Goal: Task Accomplishment & Management: Use online tool/utility

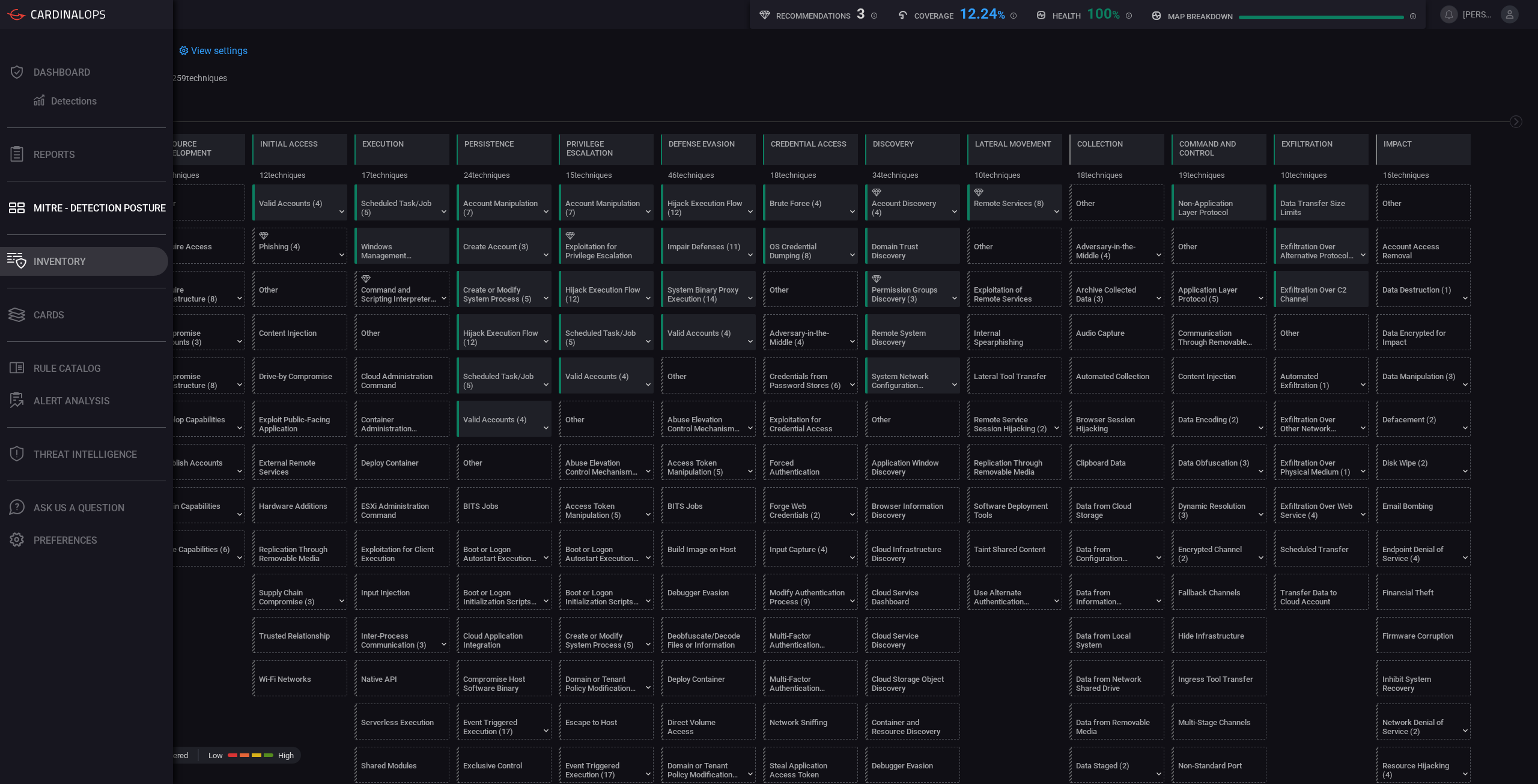
click at [84, 274] on button "Inventory" at bounding box center [84, 261] width 168 height 29
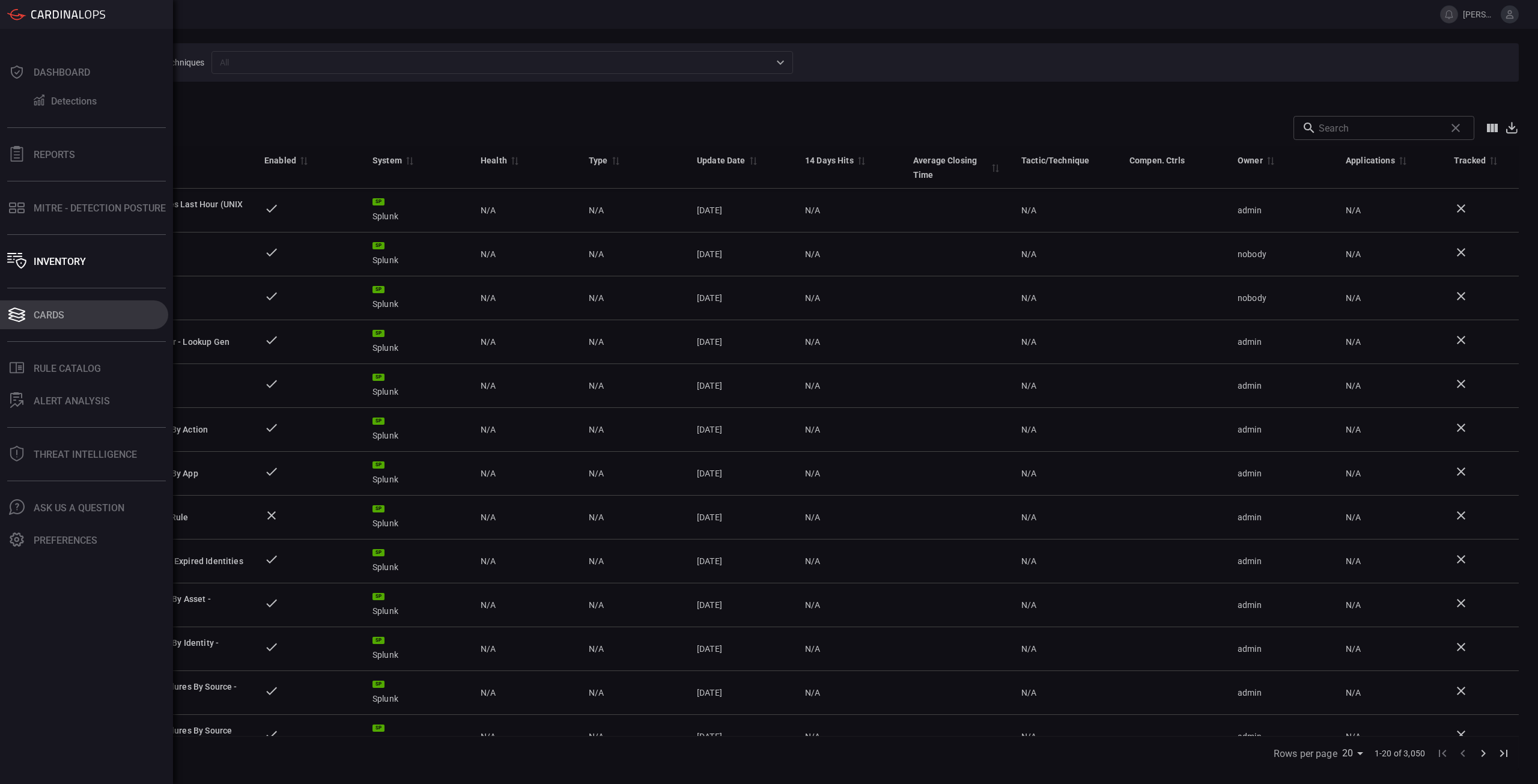
click at [19, 316] on icon at bounding box center [16, 315] width 19 height 17
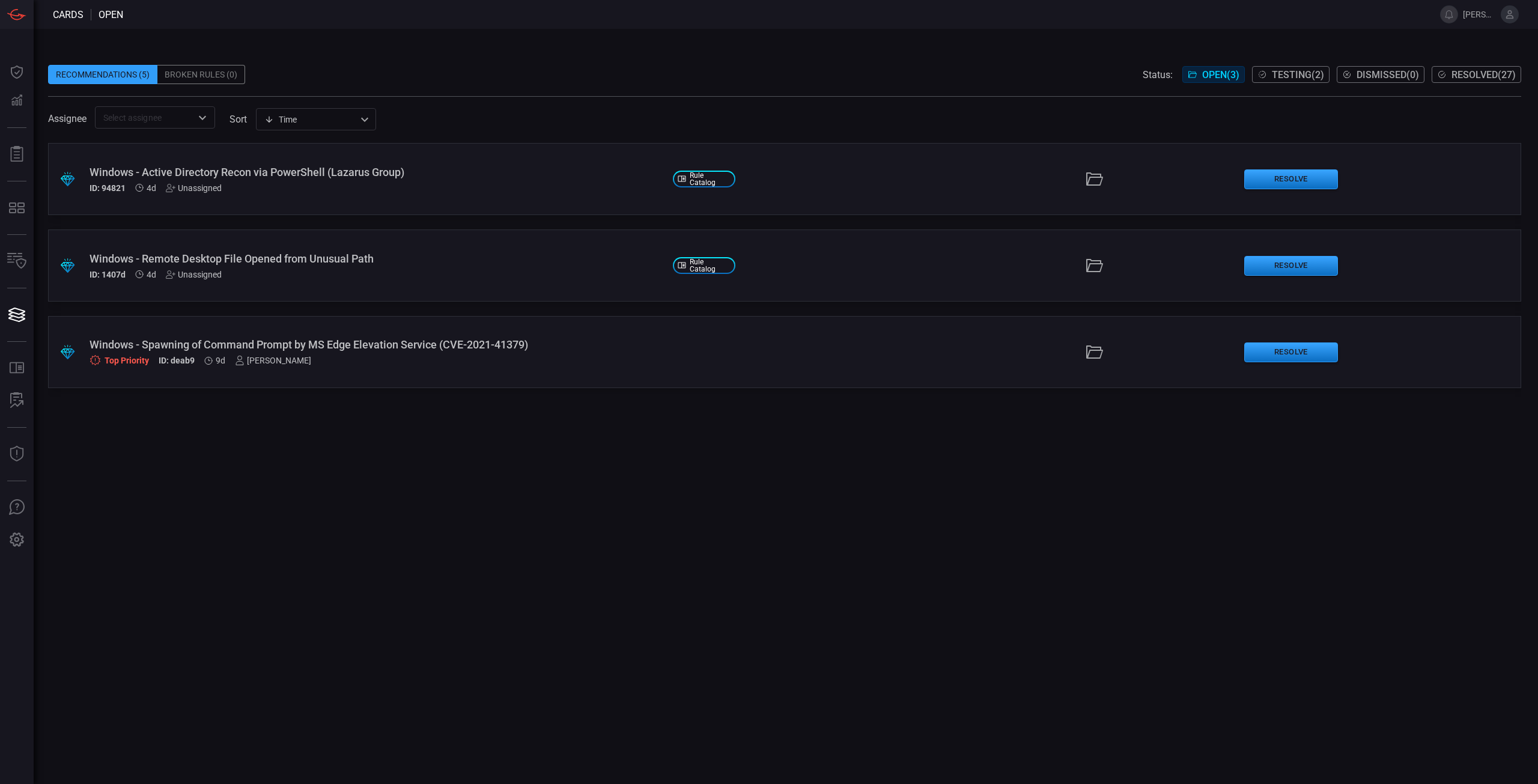
click at [742, 332] on div ".suggested_cards_icon{fill:url(#suggested_cards_icon);} Windows - Spawning of C…" at bounding box center [785, 352] width 1474 height 72
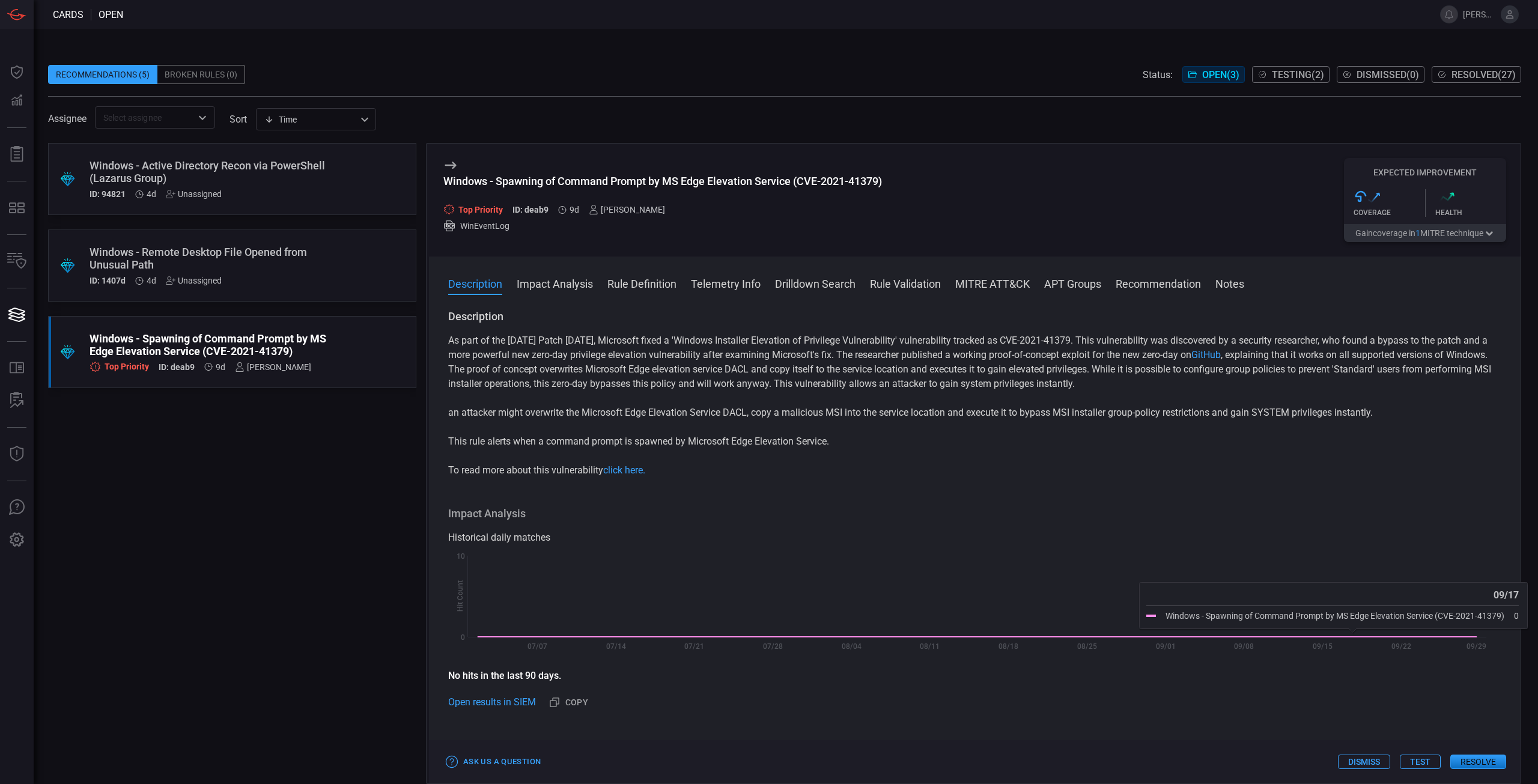
click at [1479, 770] on div "Ask Us a Question Dismiss Test Resolve" at bounding box center [975, 761] width 1092 height 43
click at [1484, 761] on button "Resolve" at bounding box center [1478, 761] width 56 height 14
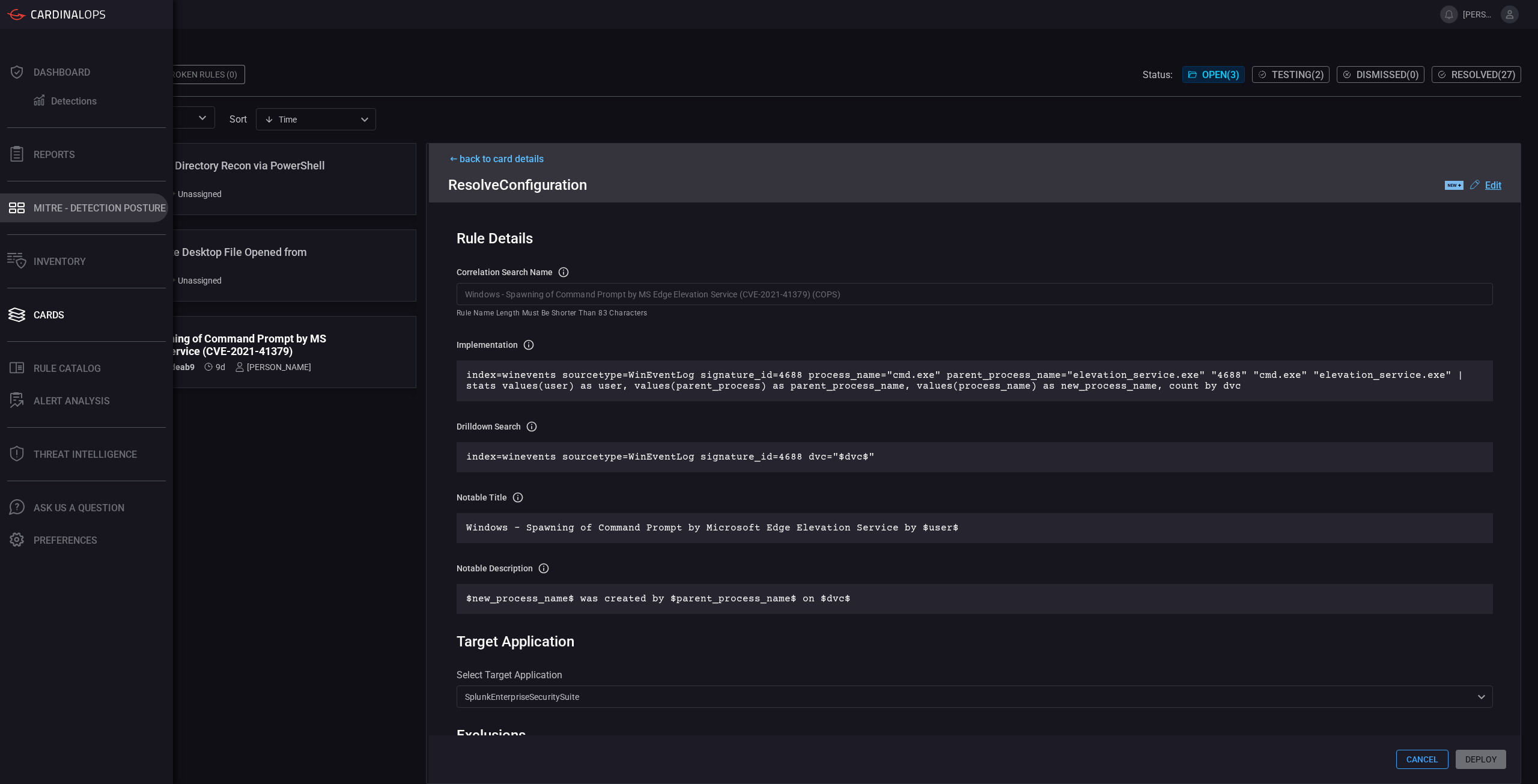
click at [30, 211] on button "MITRE - Detection Posture" at bounding box center [84, 208] width 168 height 29
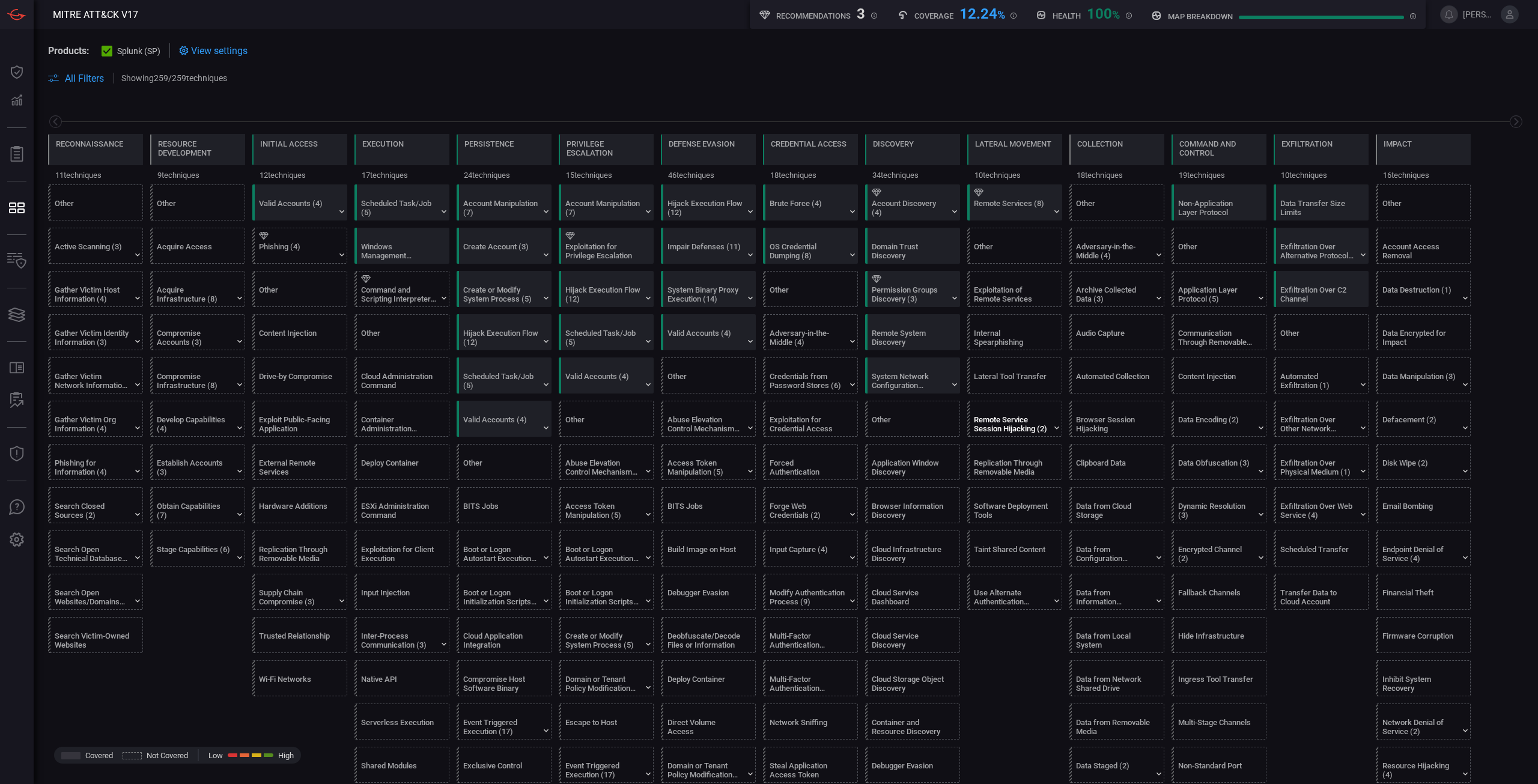
click at [1013, 431] on div "Remote Service Session Hijacking (2)" at bounding box center [1011, 423] width 75 height 18
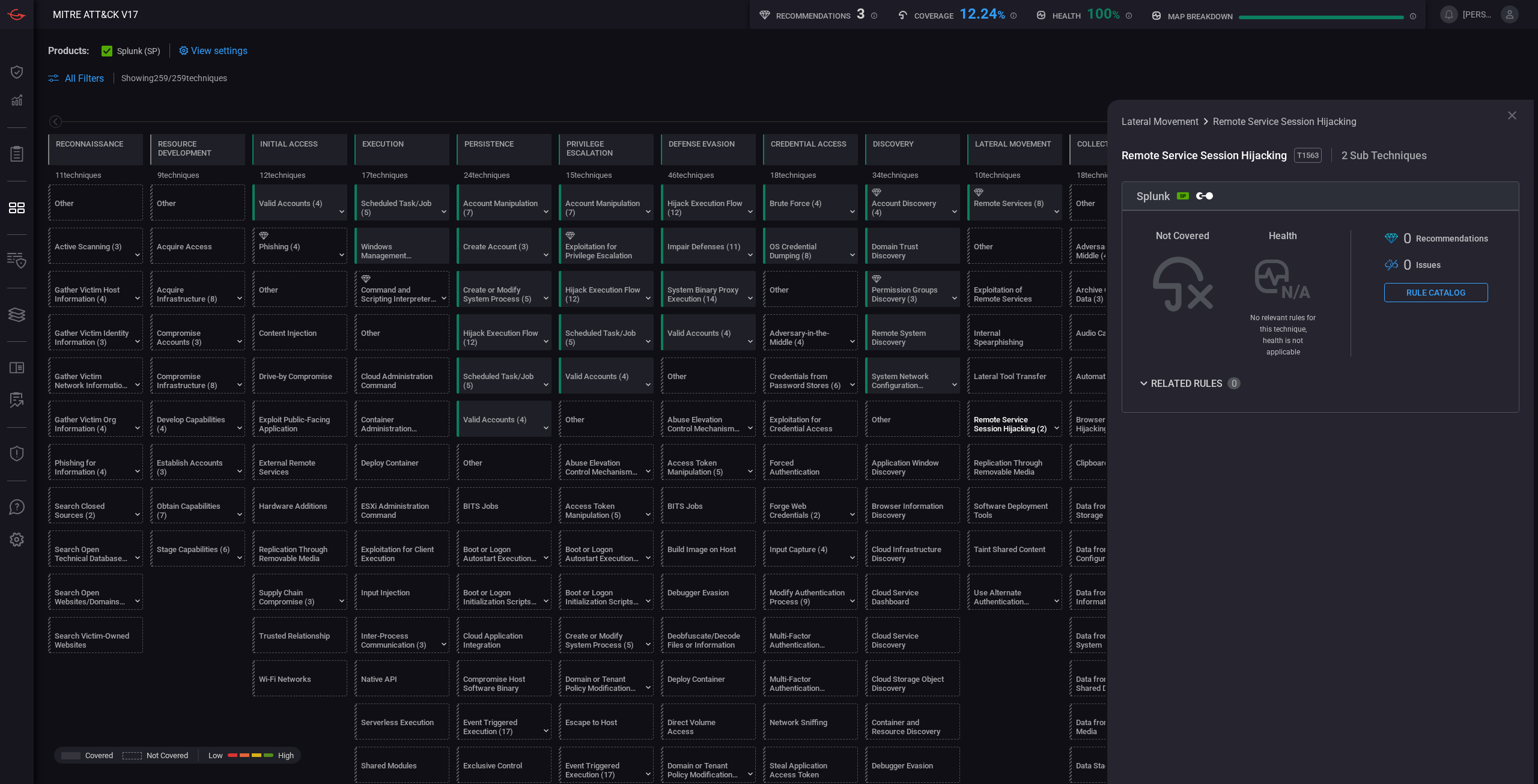
click at [1440, 290] on button "Rule Catalog" at bounding box center [1436, 292] width 104 height 19
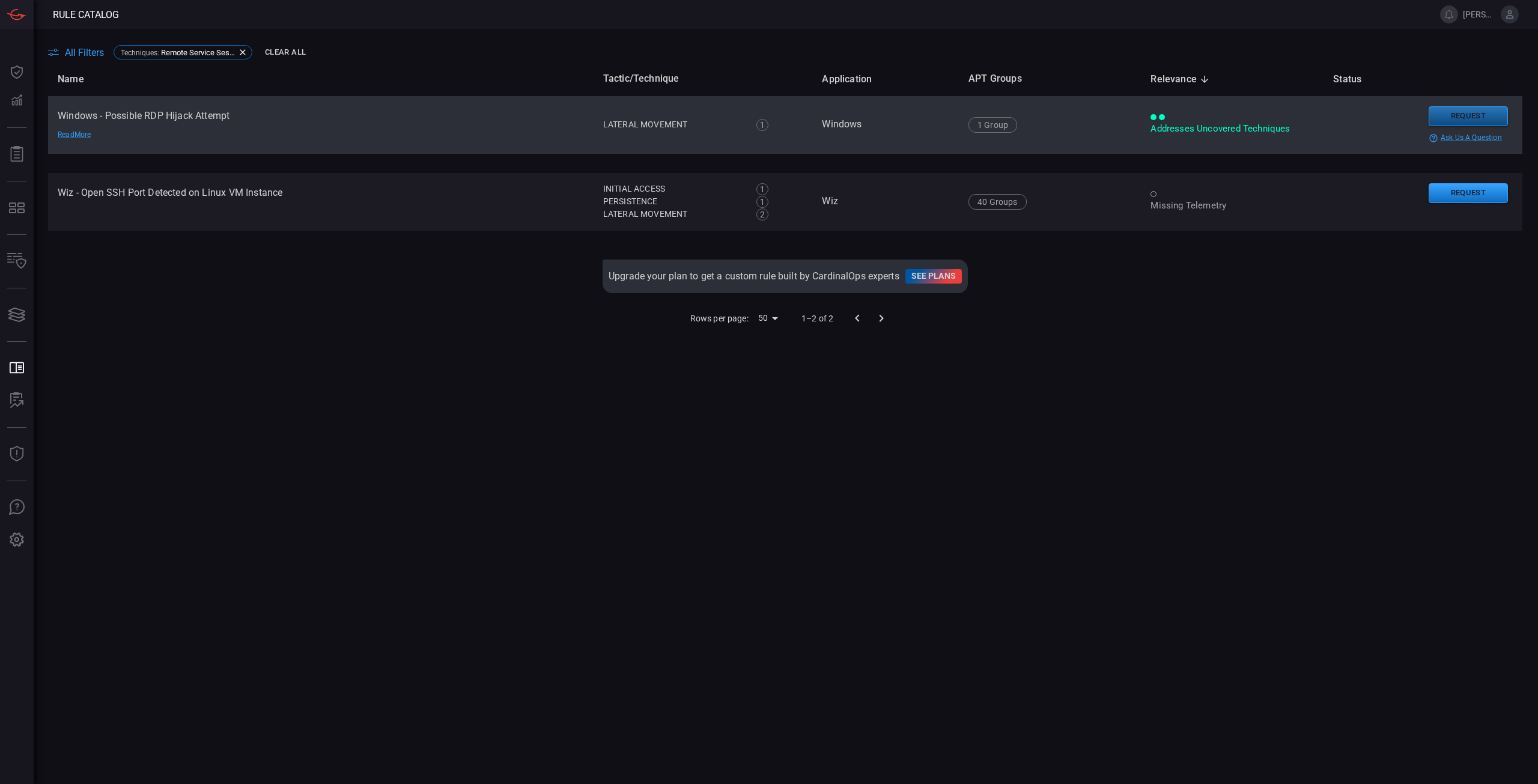
click at [1454, 119] on button "Request" at bounding box center [1469, 116] width 79 height 20
click at [1437, 145] on button "Continue" at bounding box center [1449, 139] width 79 height 18
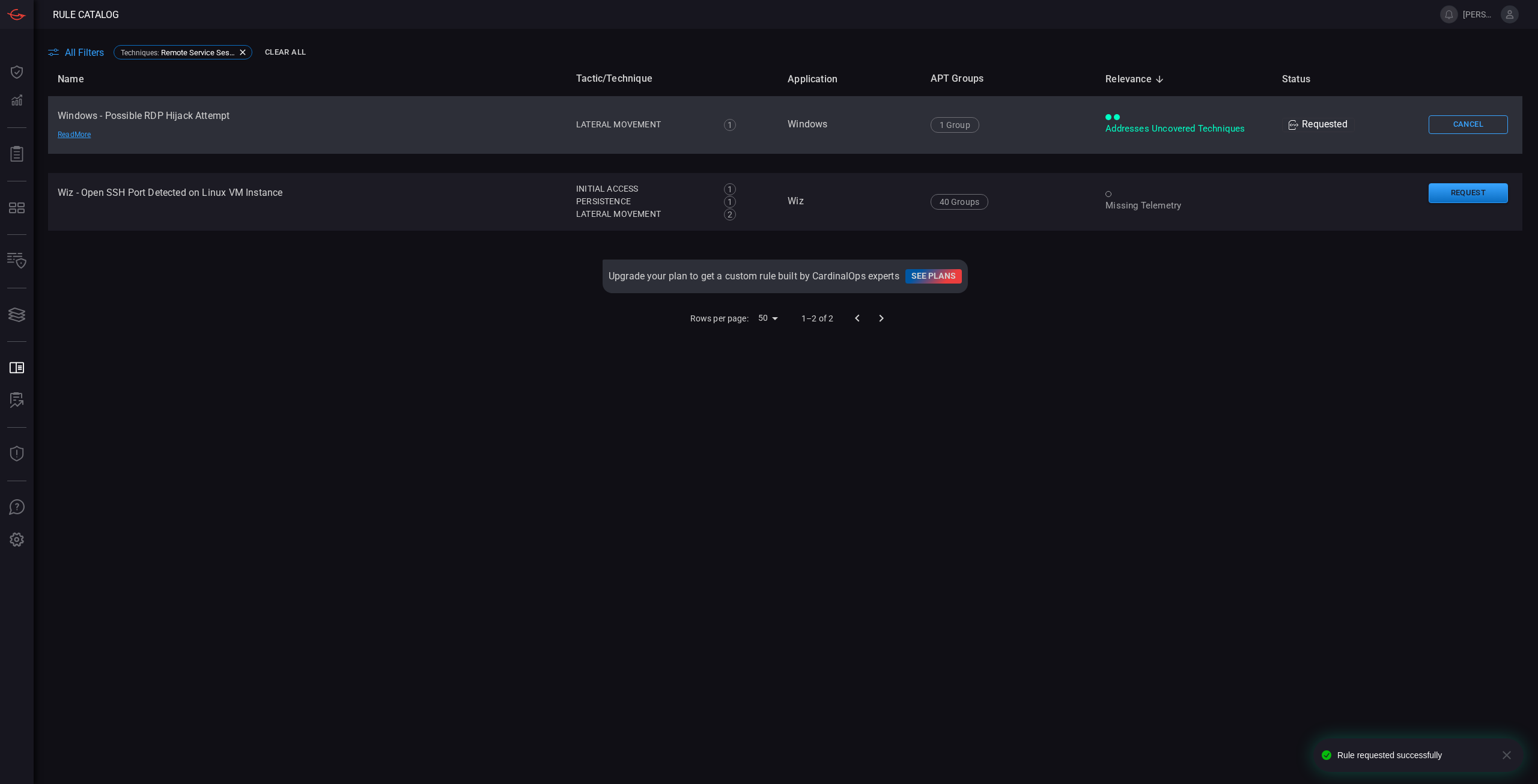
click at [1299, 488] on div "Name Tactic/Technique Application APT Groups Relevance sorted descending Status…" at bounding box center [785, 402] width 1474 height 679
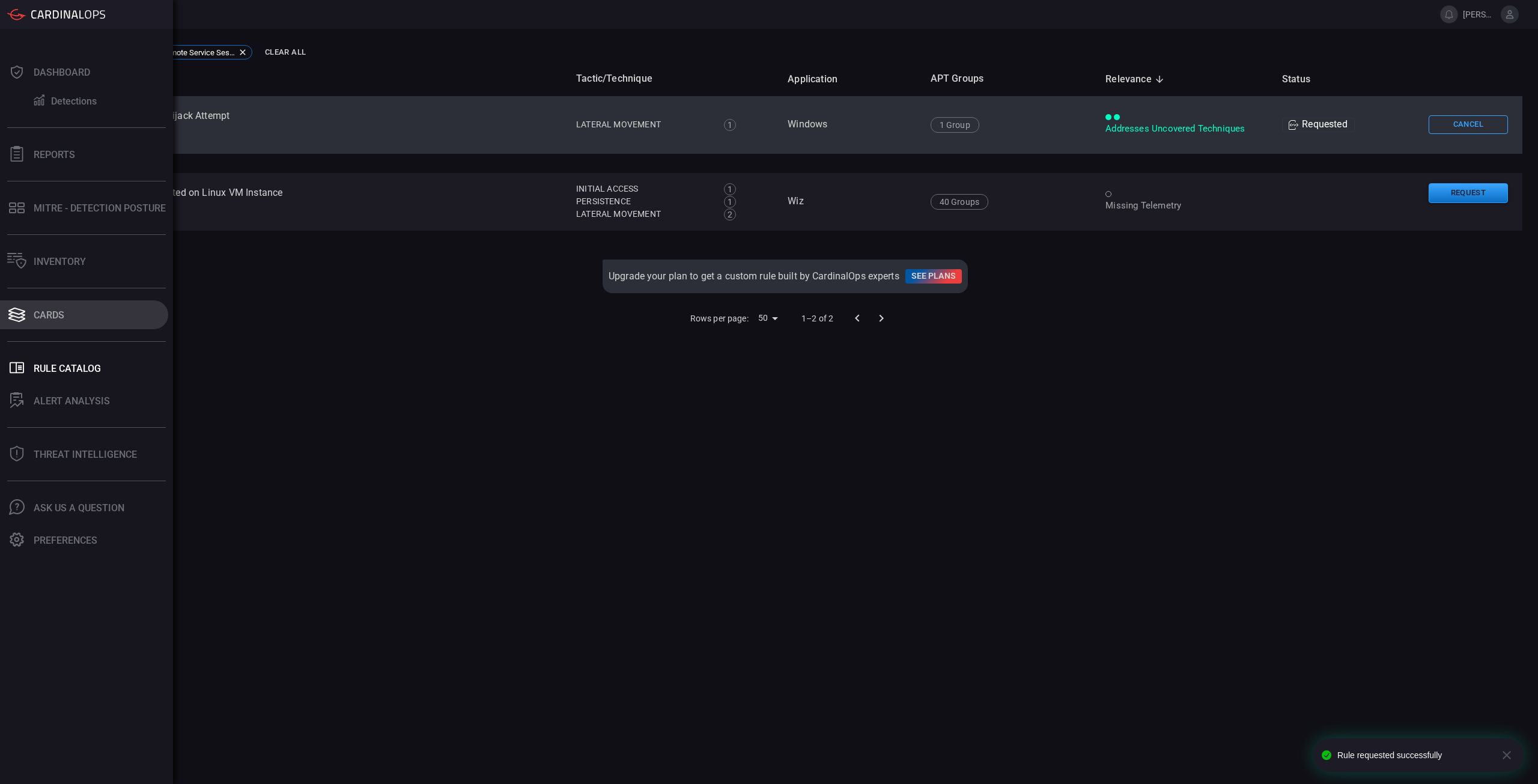
click at [49, 313] on div "Cards" at bounding box center [49, 315] width 30 height 11
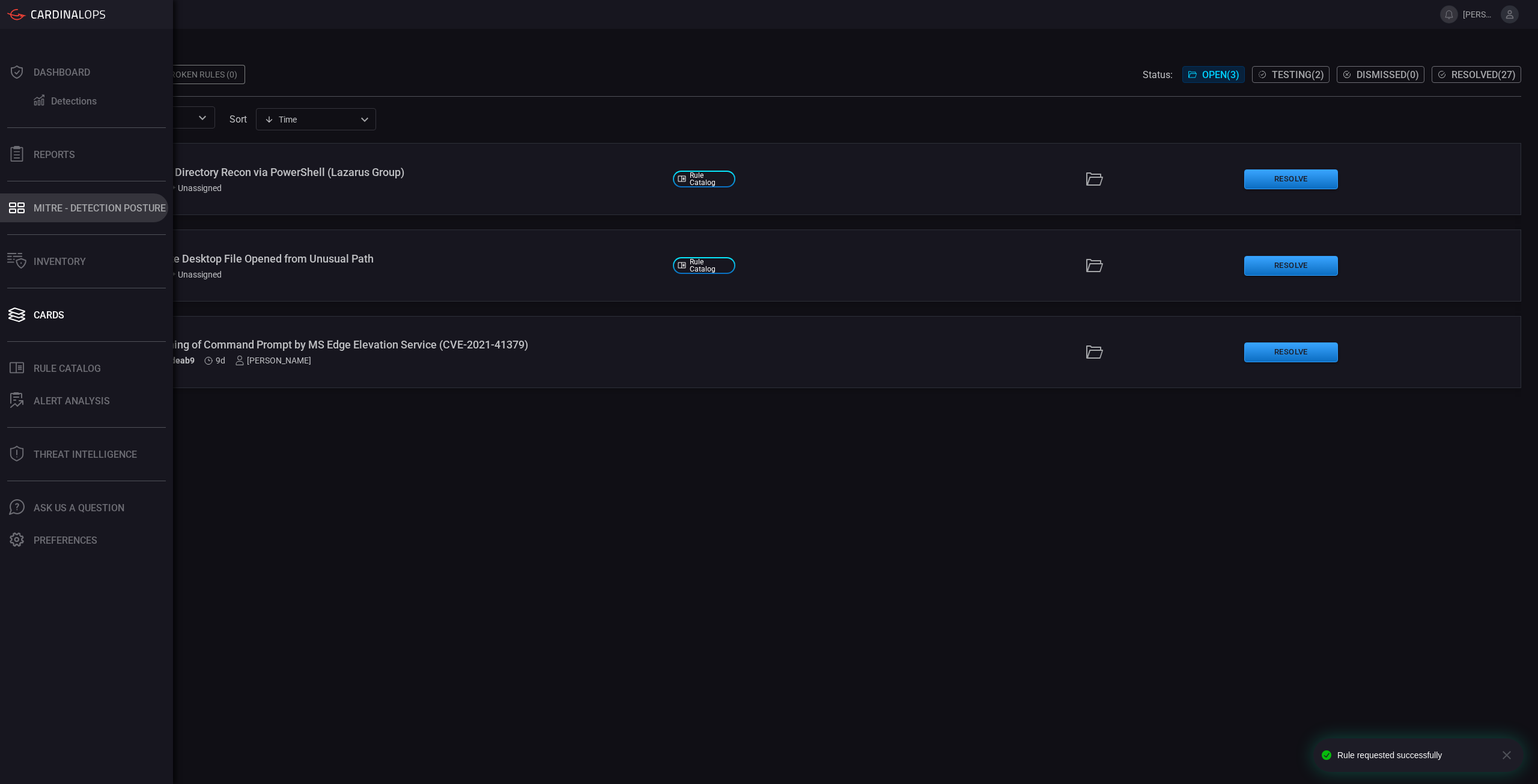
click at [79, 208] on div "MITRE - Detection Posture" at bounding box center [100, 208] width 132 height 11
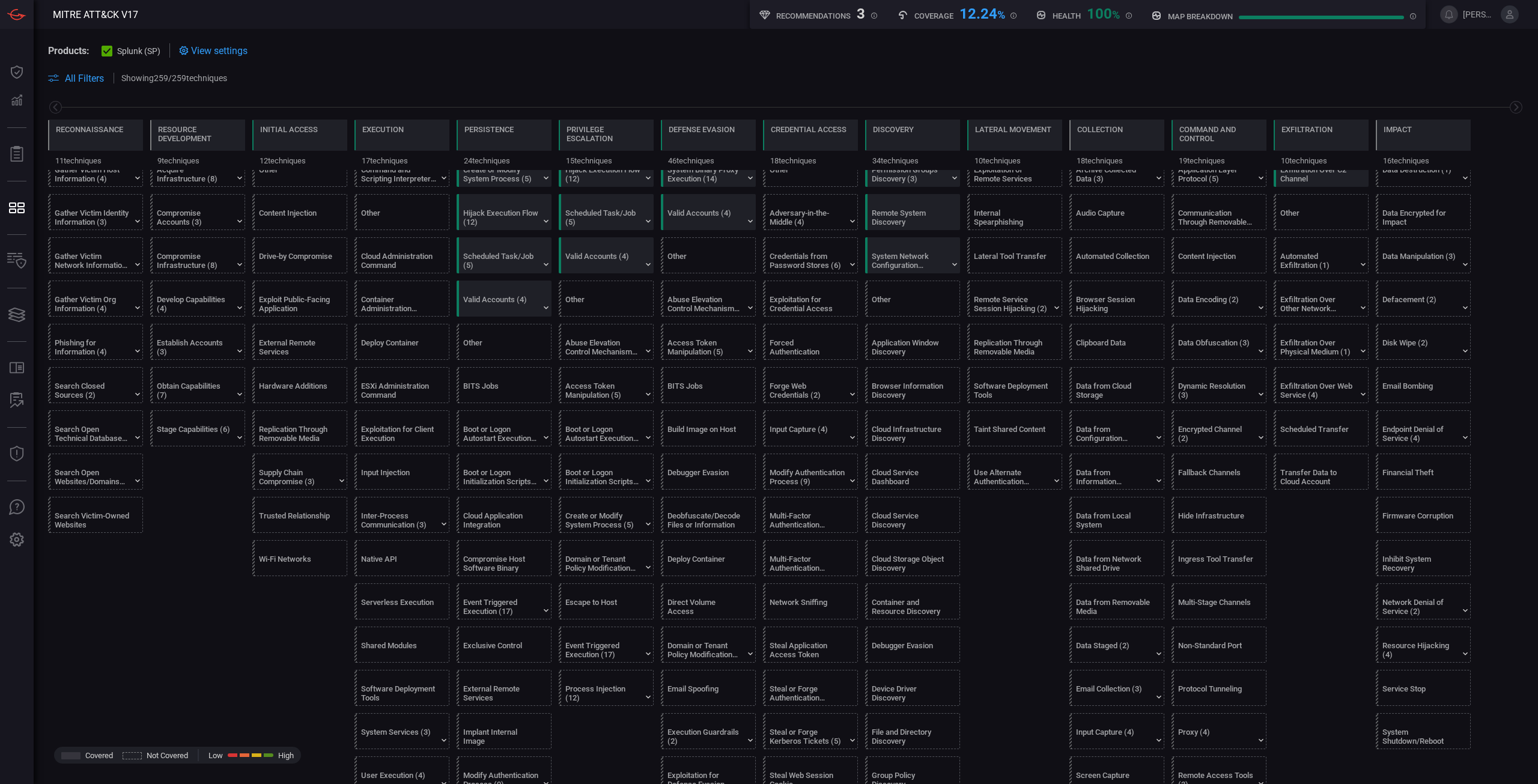
scroll to position [421, 0]
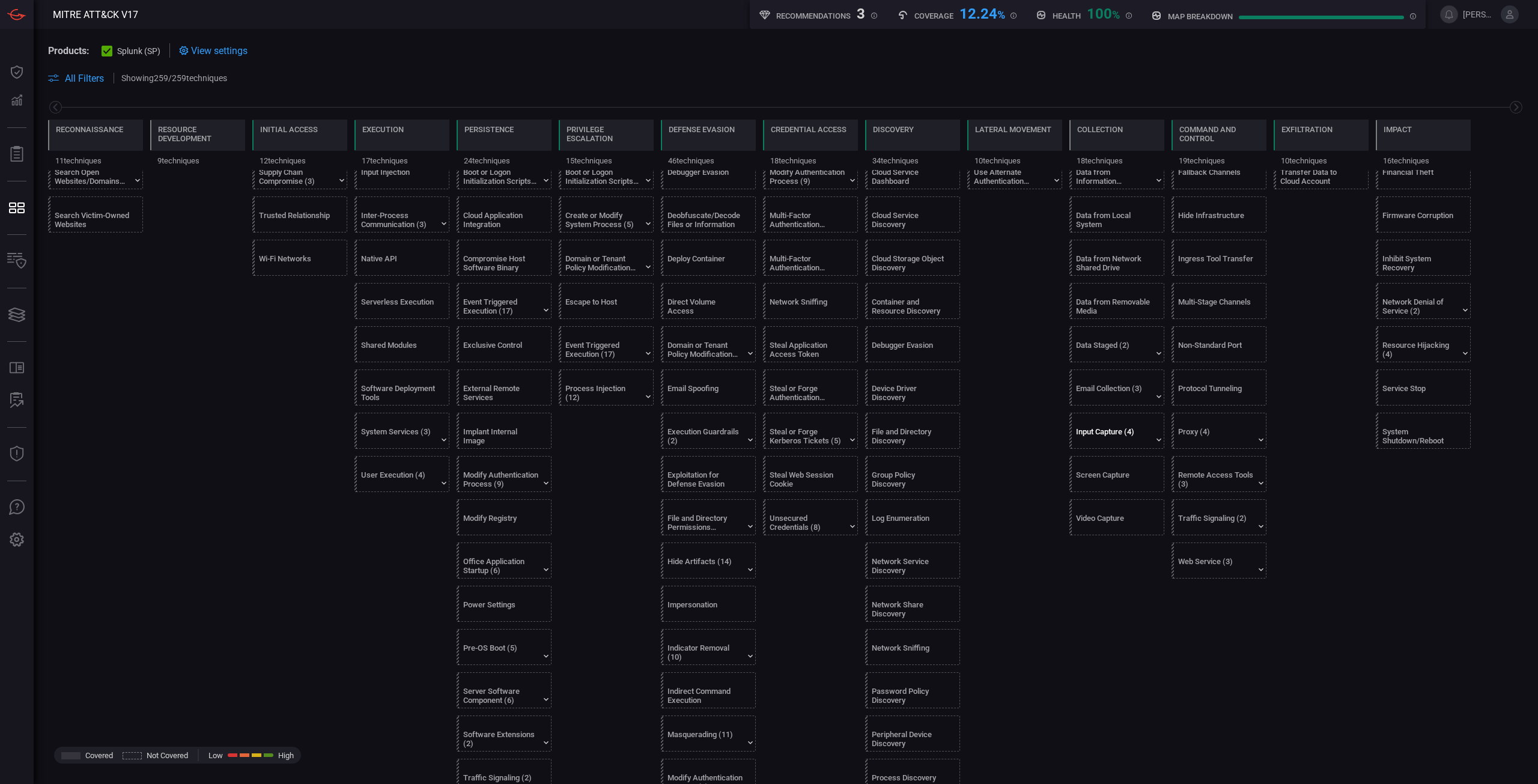
click at [1112, 437] on div "Input Capture (4)" at bounding box center [1114, 435] width 75 height 18
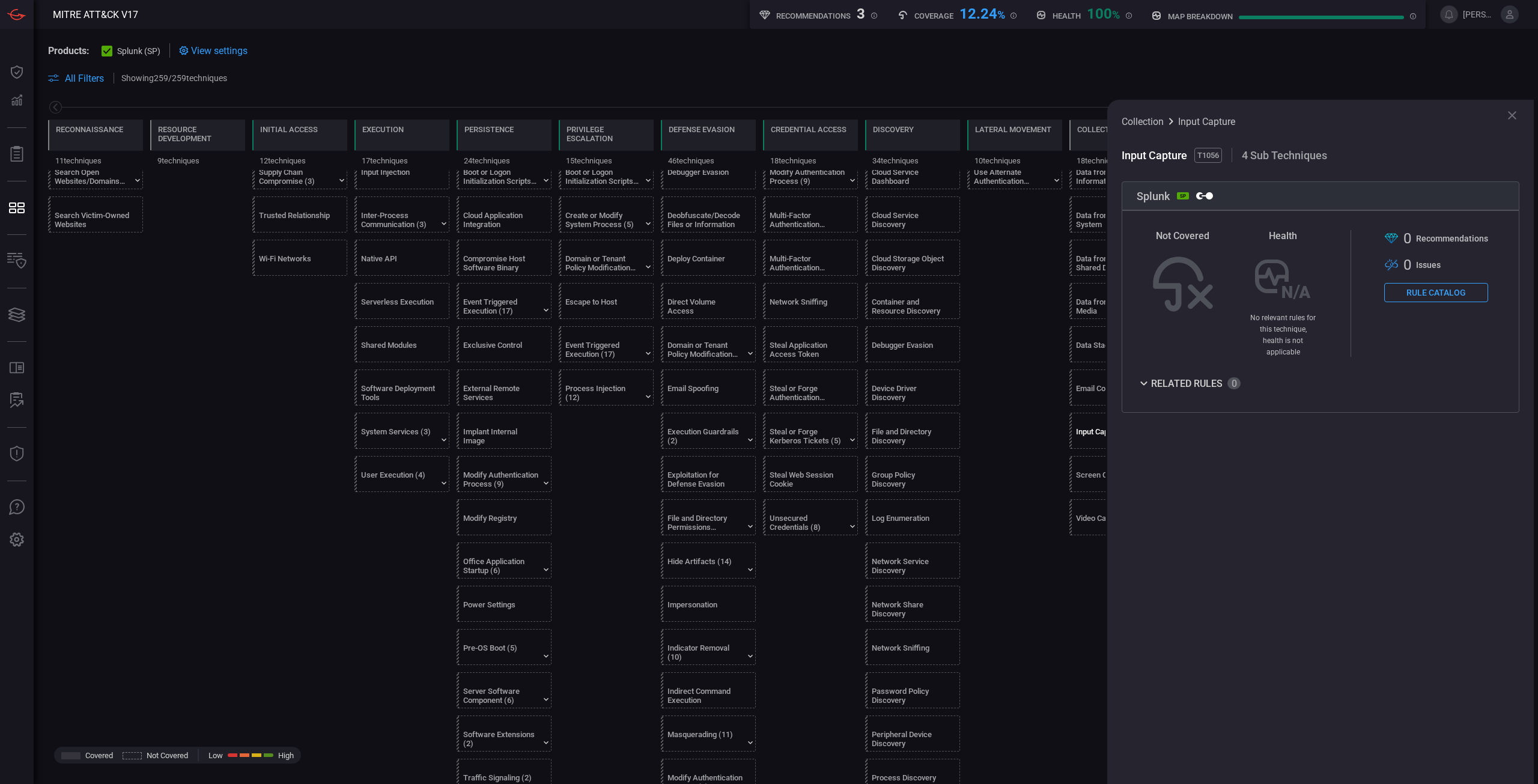
click at [1458, 286] on button "Rule Catalog" at bounding box center [1436, 292] width 104 height 19
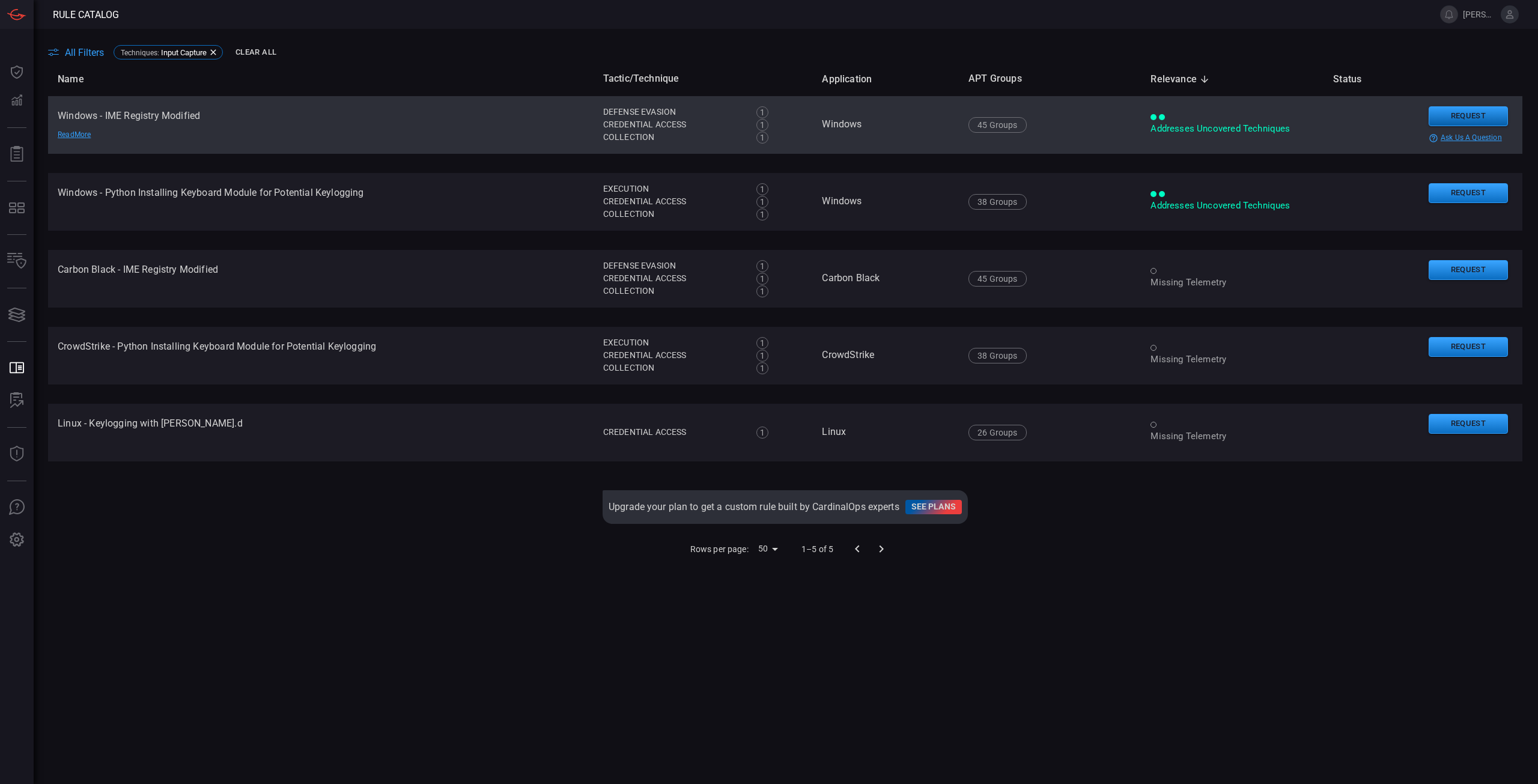
click at [1440, 115] on button "Request" at bounding box center [1469, 116] width 79 height 20
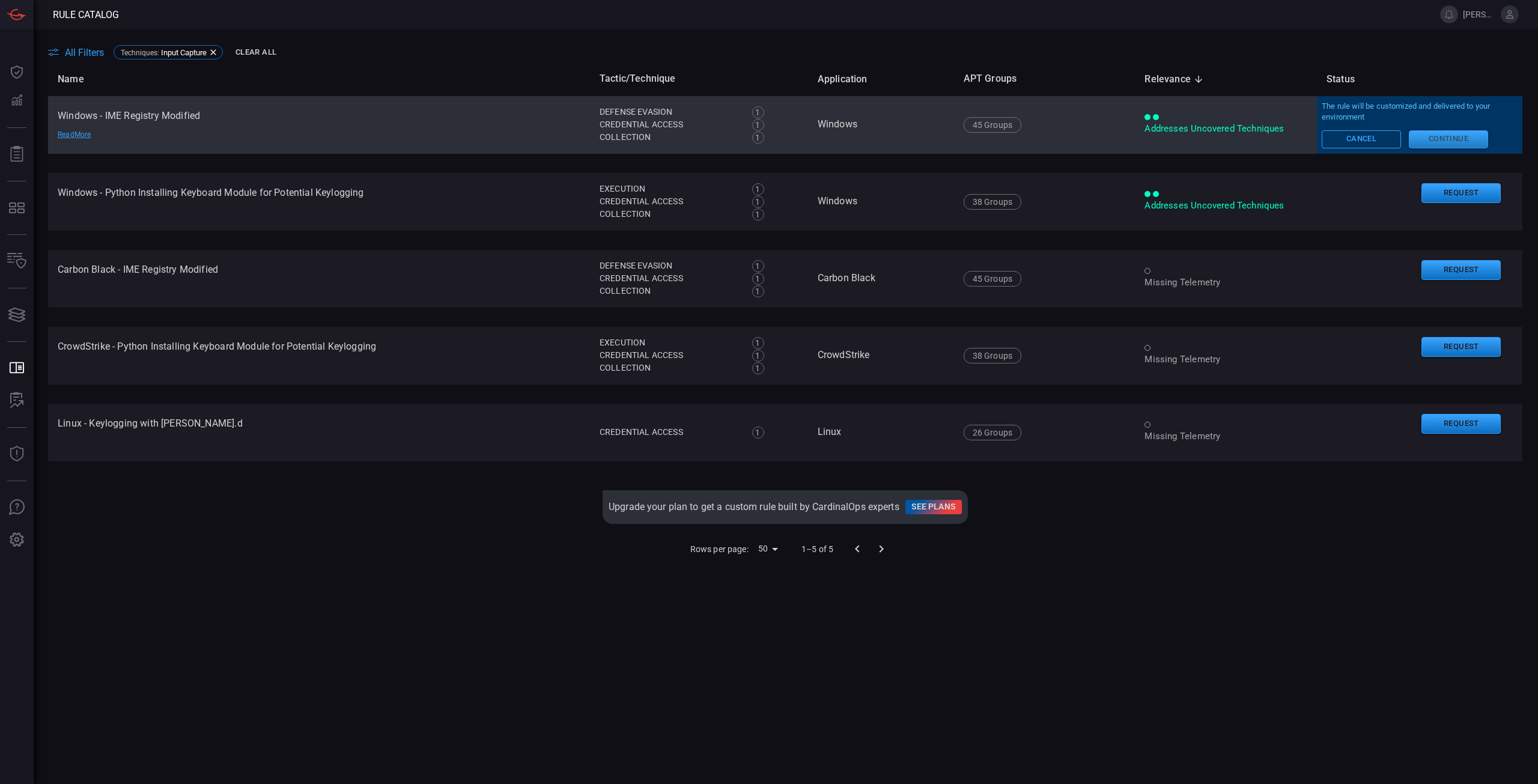
click at [1434, 144] on button "Continue" at bounding box center [1449, 139] width 79 height 18
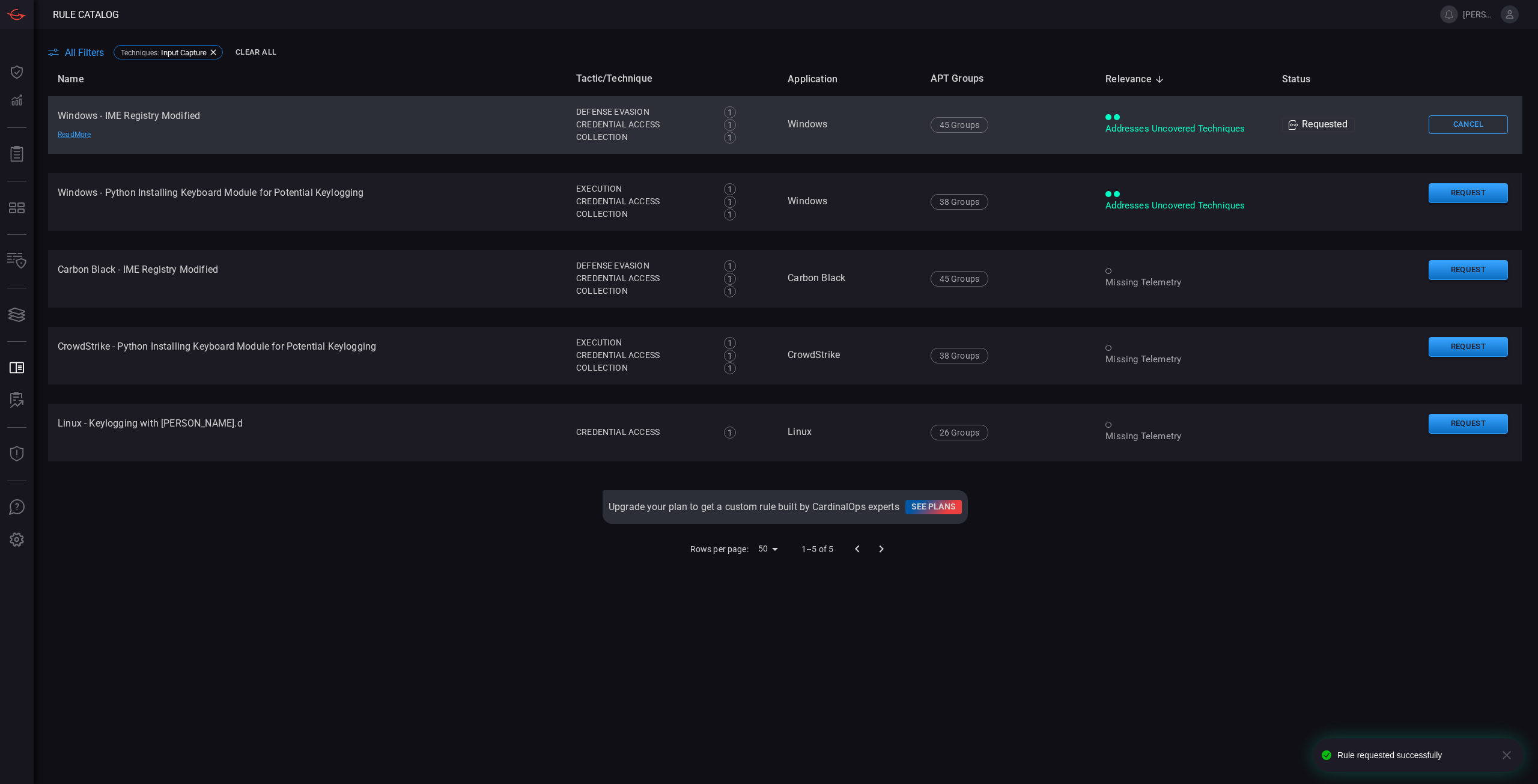
click at [496, 643] on div "Name Tactic/Technique Application APT Groups Relevance sorted descending Status…" at bounding box center [785, 402] width 1474 height 679
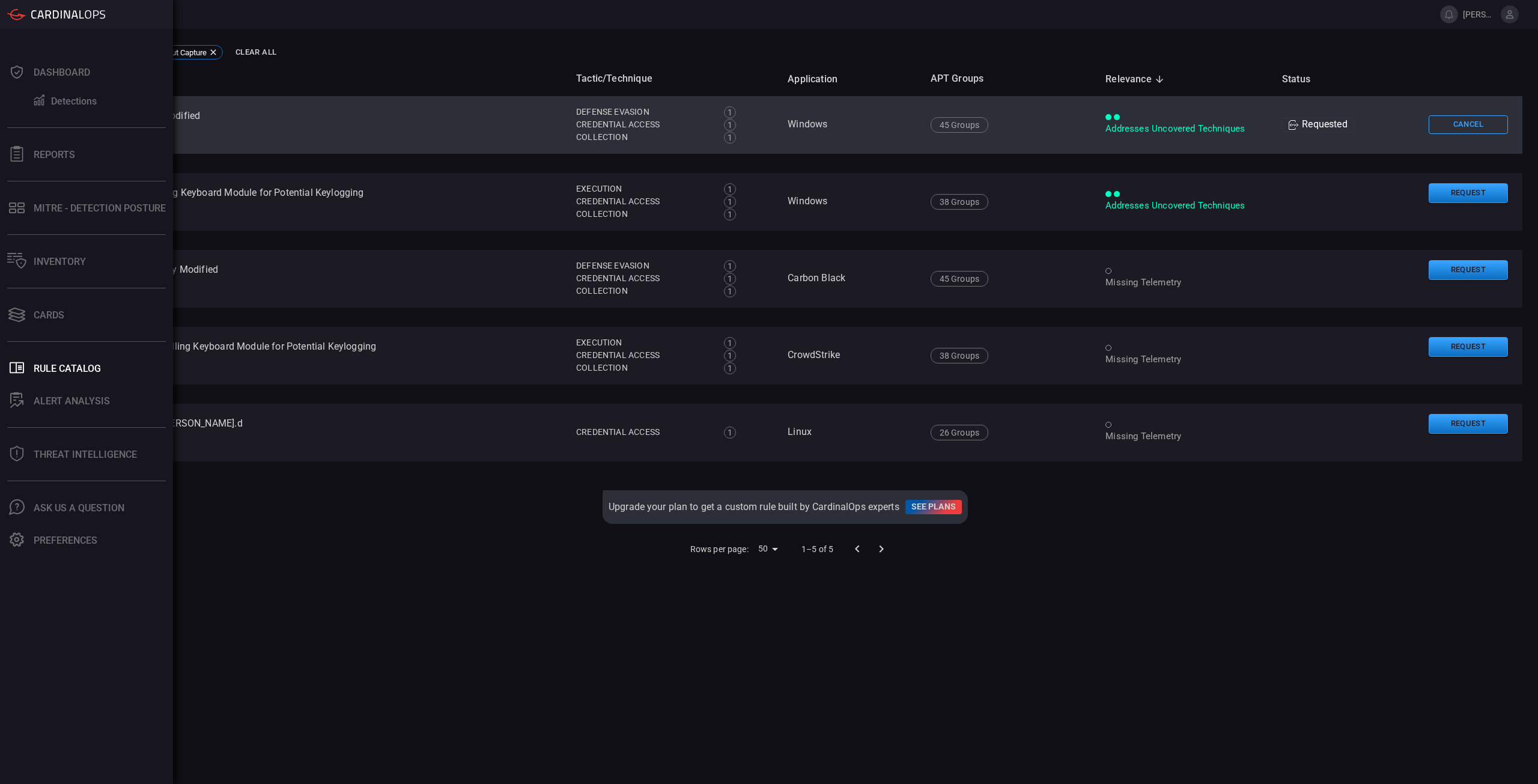
click at [494, 665] on div "Name Tactic/Technique Application APT Groups Relevance sorted descending Status…" at bounding box center [785, 402] width 1474 height 679
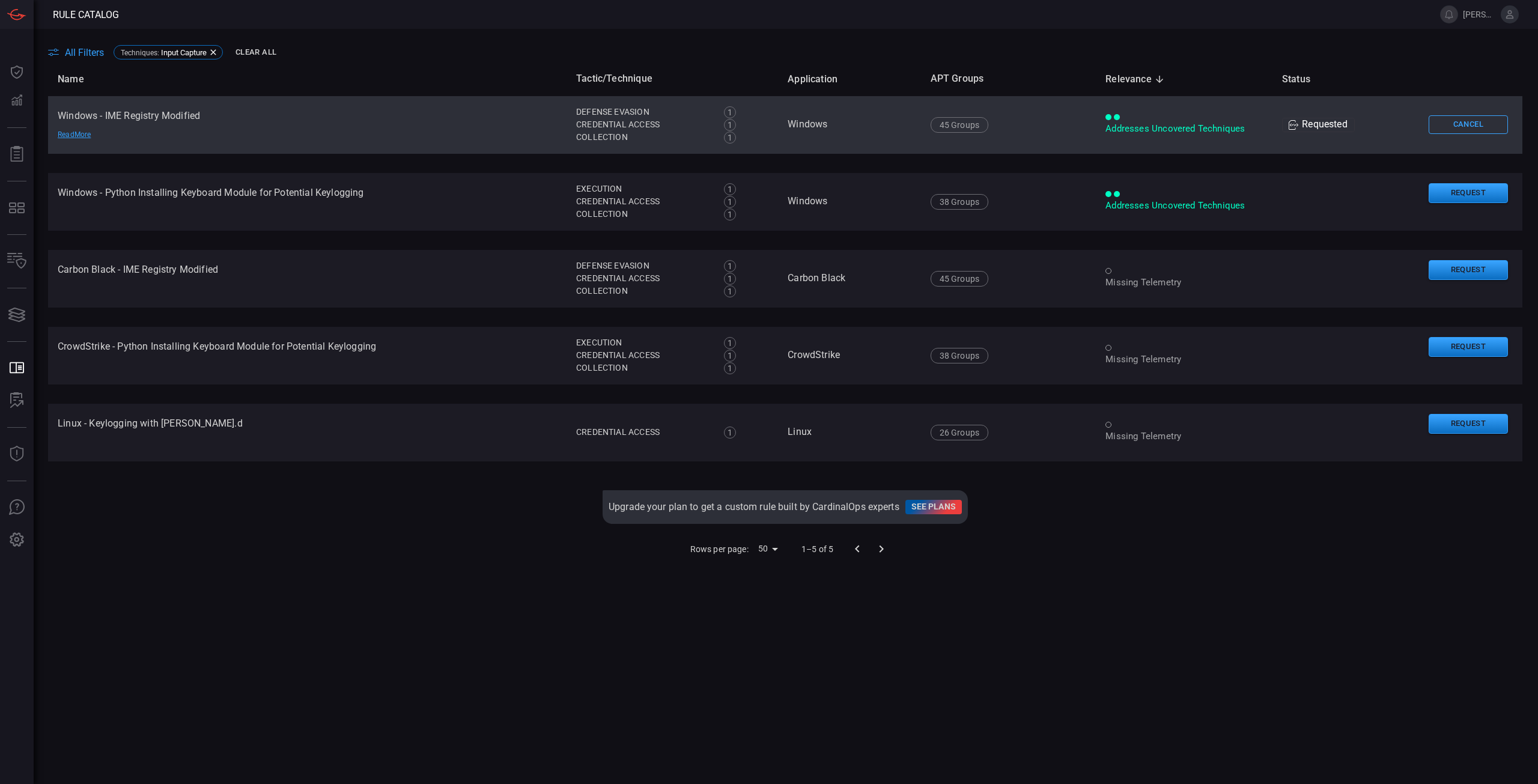
click at [146, 561] on div "Rows per page: 50 50 1–5 of 5" at bounding box center [785, 549] width 1474 height 31
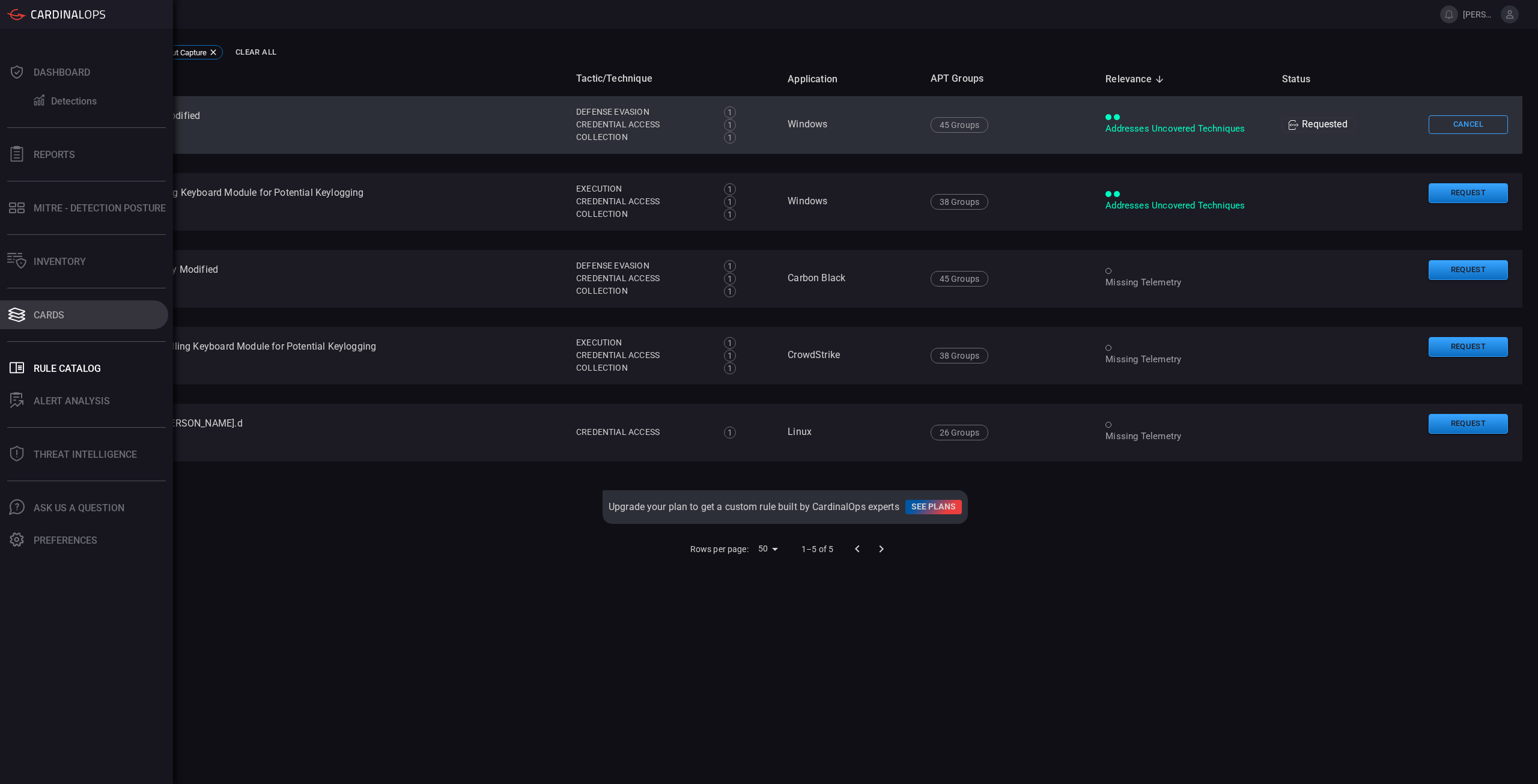
click at [40, 316] on div "Cards" at bounding box center [49, 315] width 30 height 11
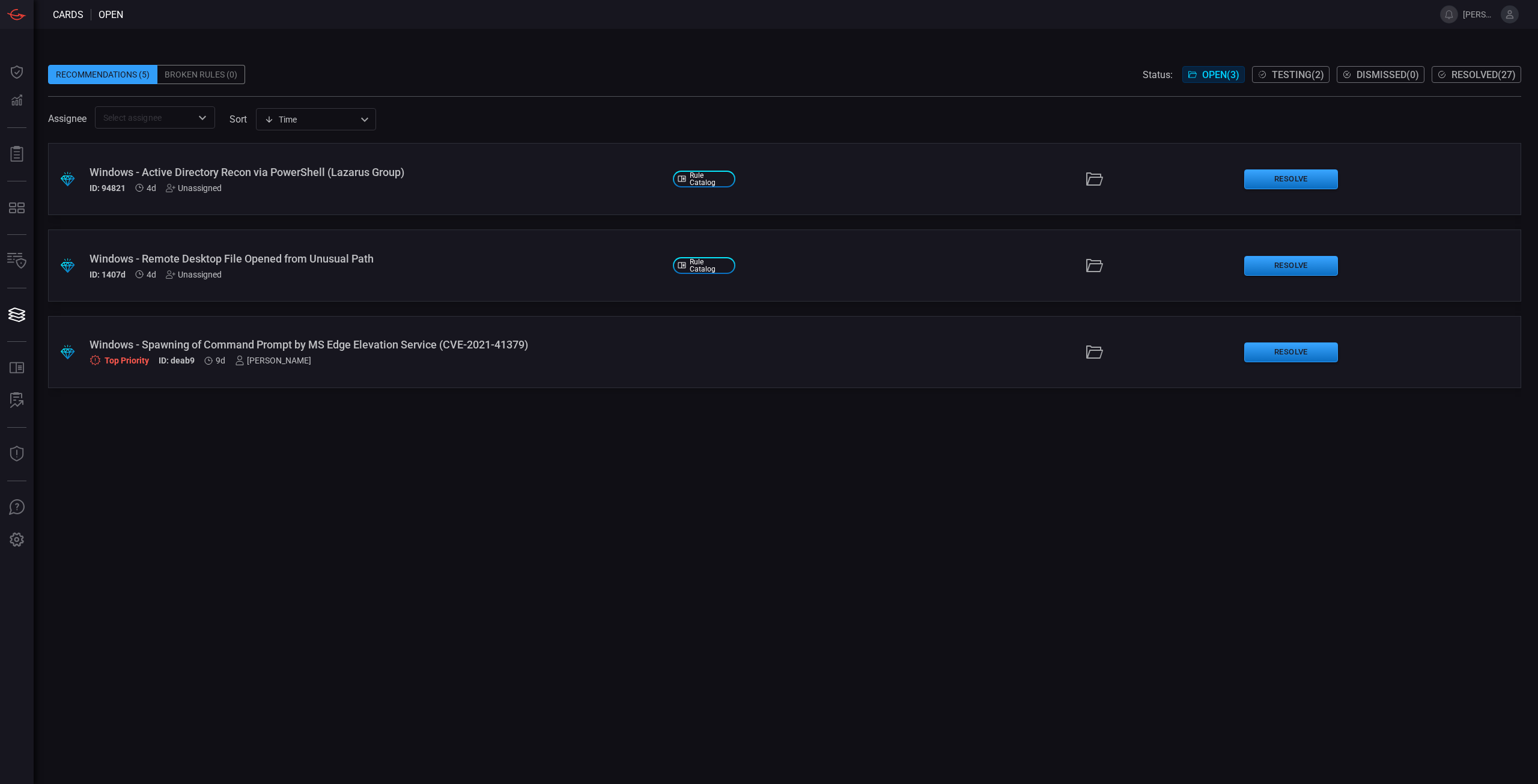
click at [1087, 351] on icon at bounding box center [1095, 352] width 17 height 13
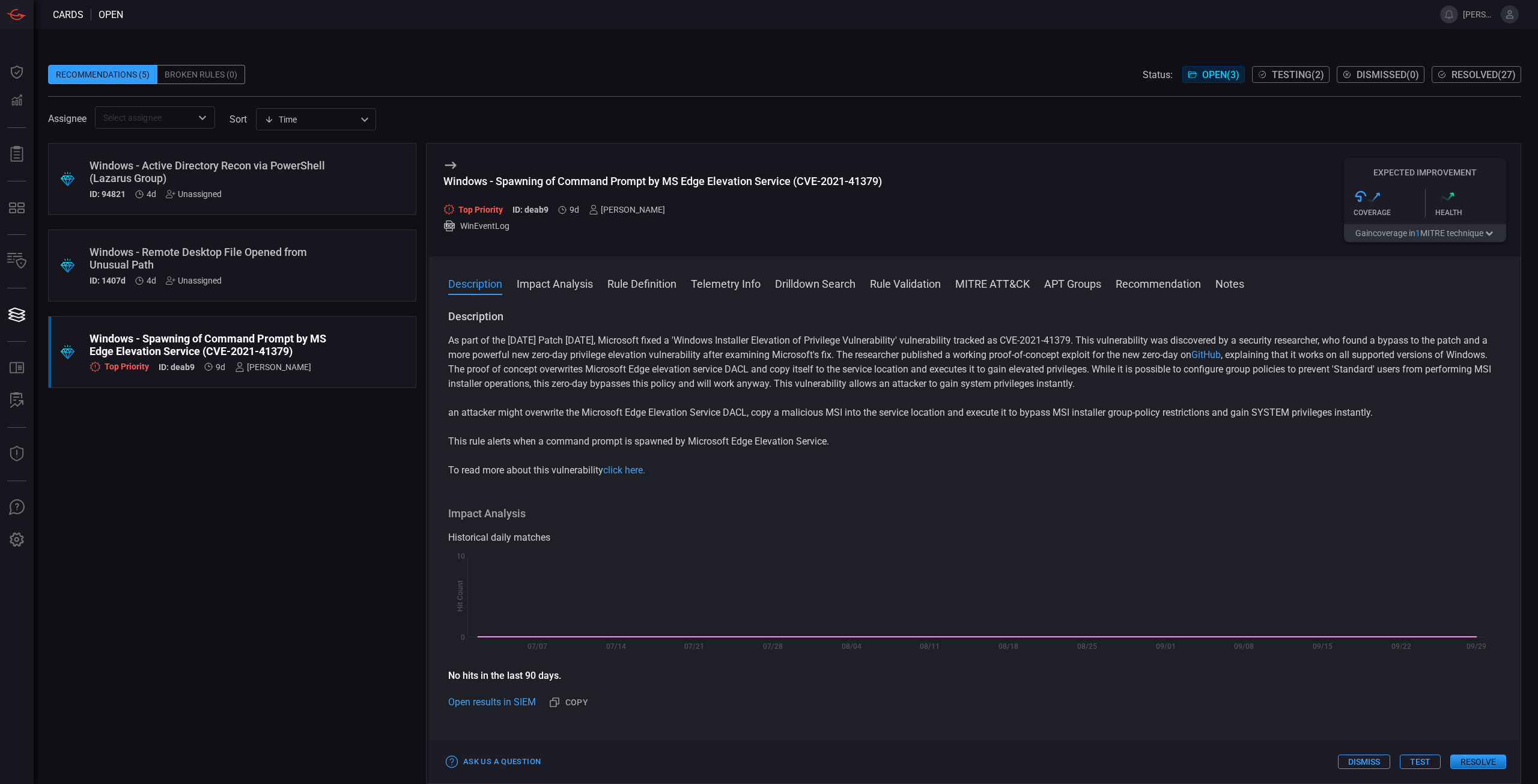
click at [882, 378] on p "As part of the [DATE] Patch [DATE], Microsoft fixed a 'Windows Installer Elevat…" at bounding box center [975, 363] width 1054 height 58
click at [848, 346] on p "As part of the [DATE] Patch [DATE], Microsoft fixed a 'Windows Installer Elevat…" at bounding box center [975, 363] width 1054 height 58
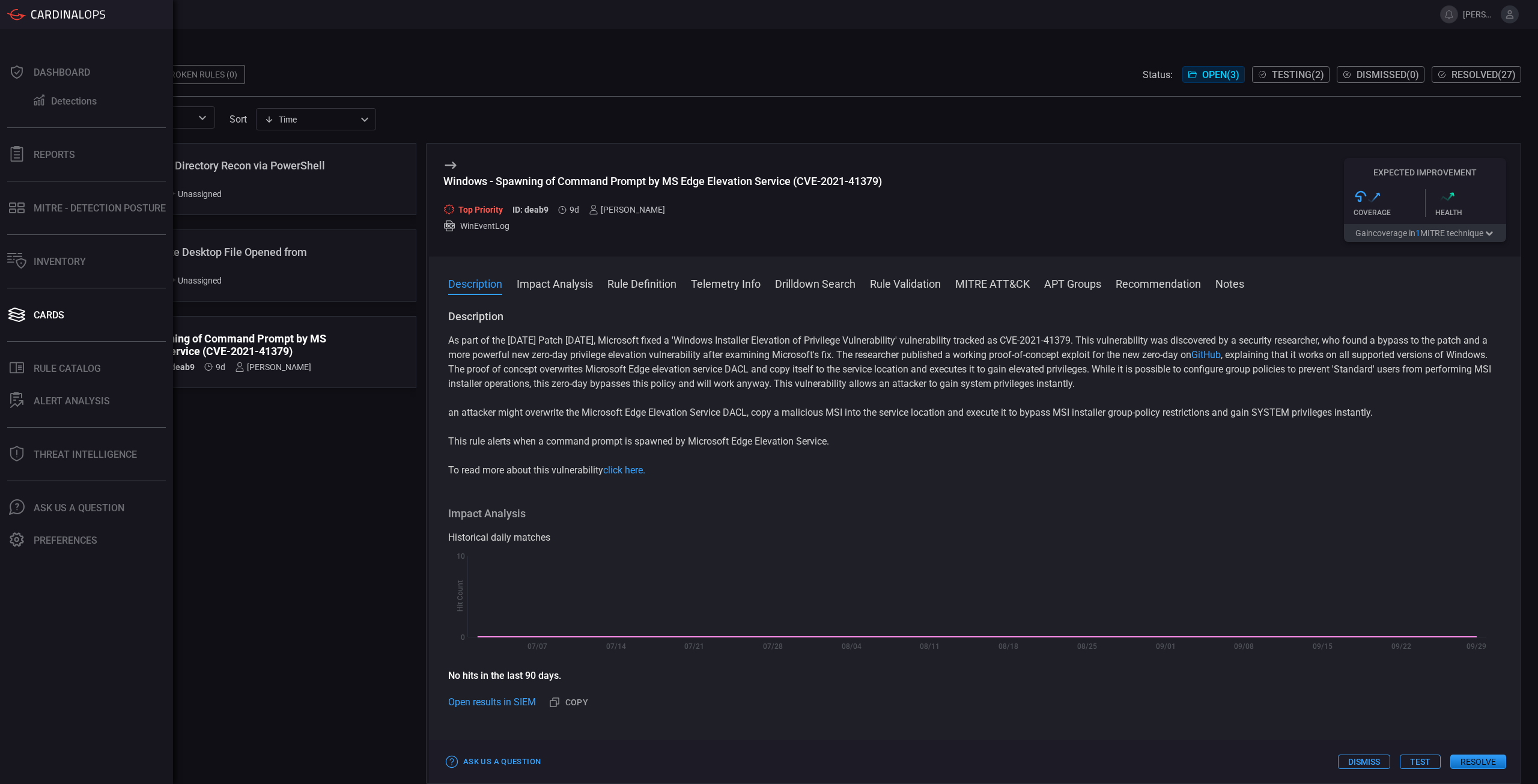
click at [802, 563] on rect at bounding box center [970, 604] width 1044 height 110
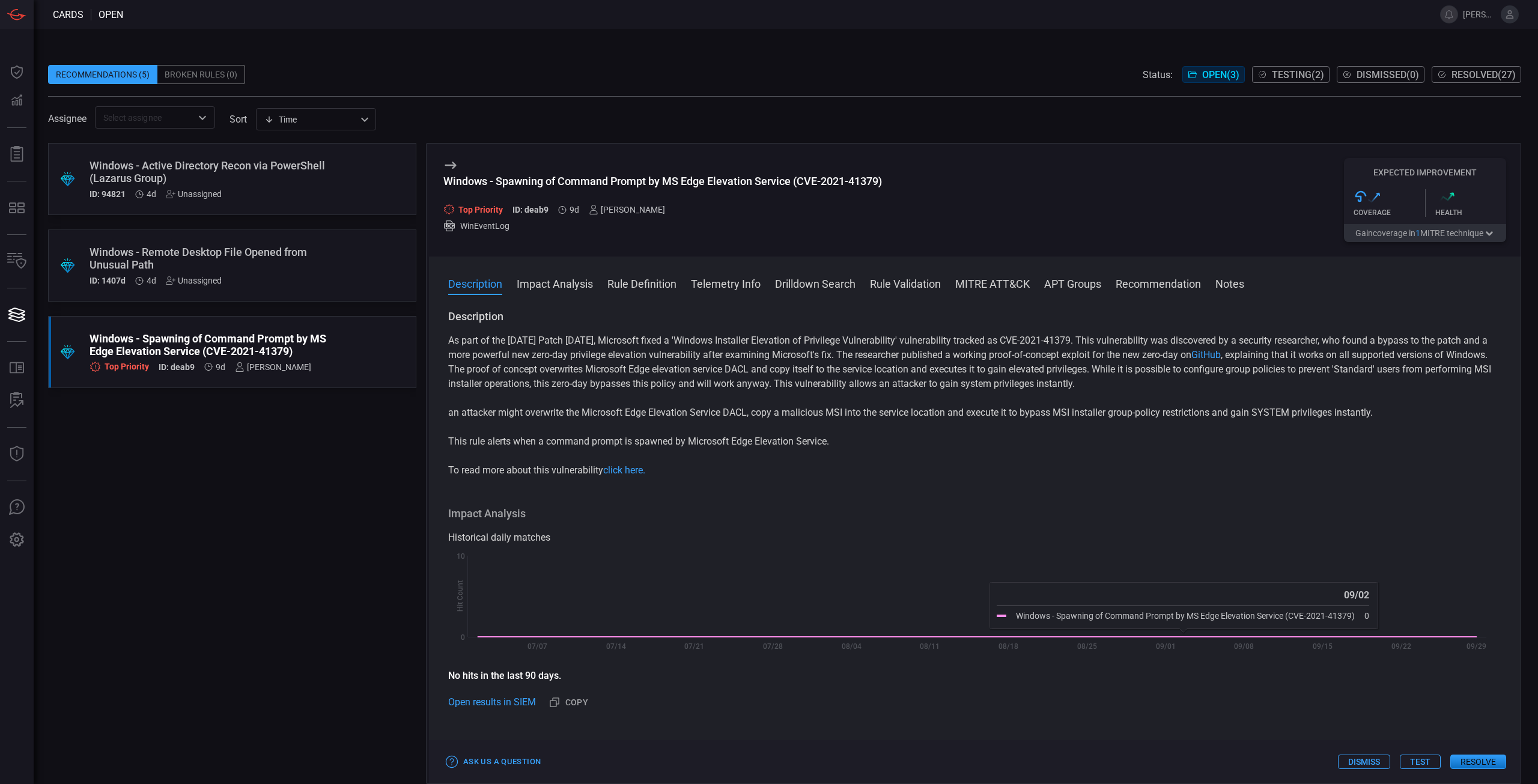
click at [1493, 758] on button "Resolve" at bounding box center [1478, 761] width 56 height 14
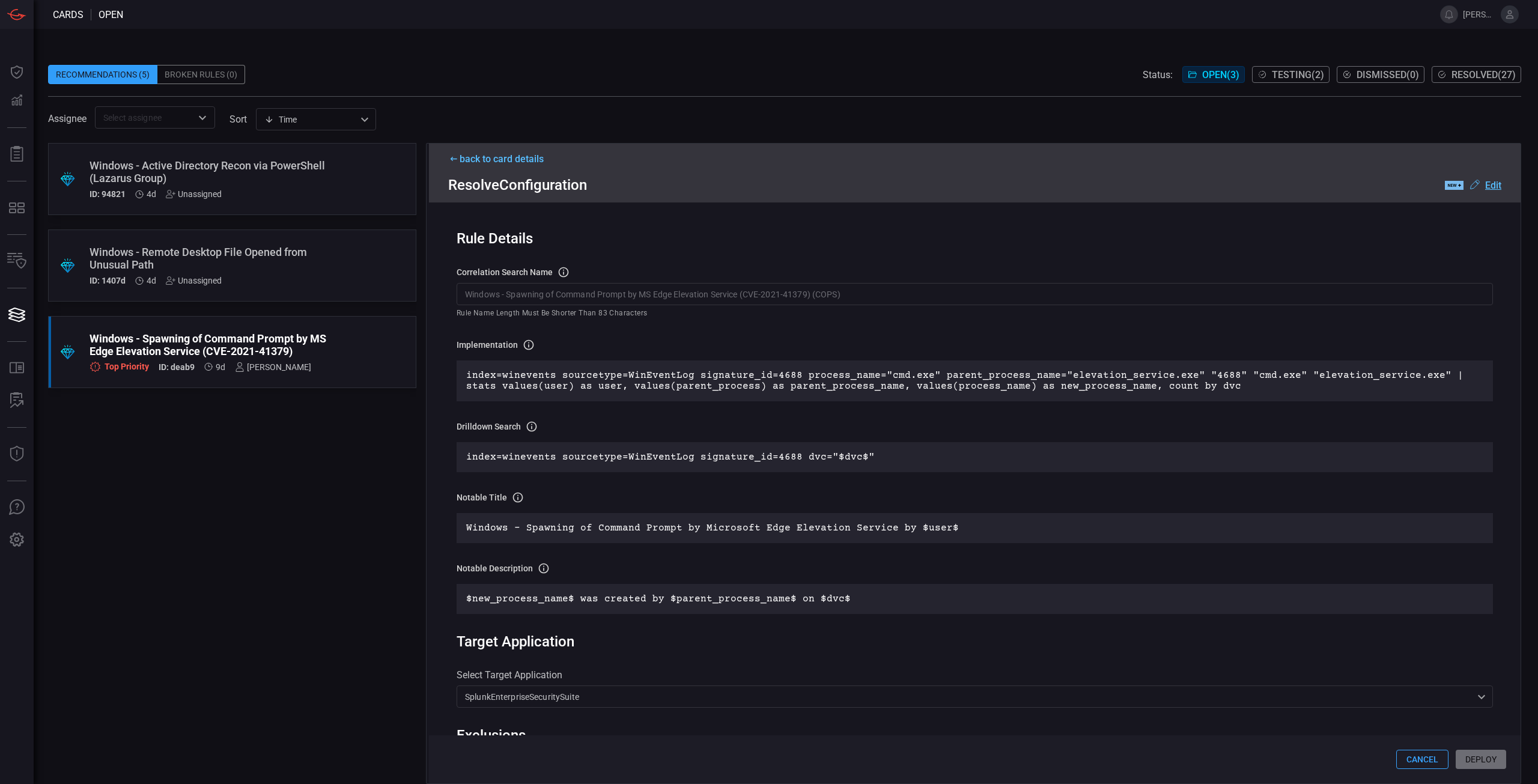
scroll to position [371, 0]
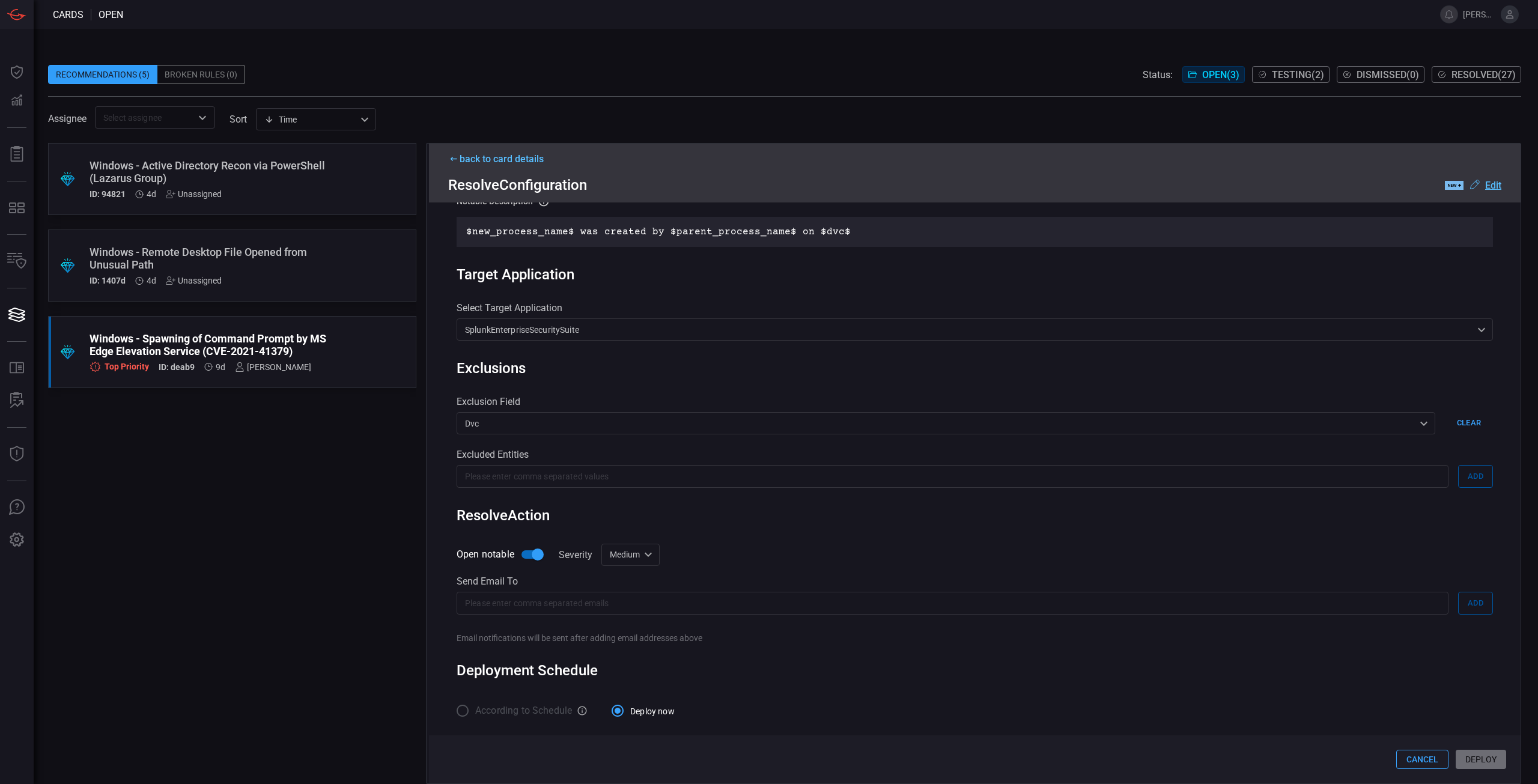
click at [244, 444] on div ".suggested_cards_icon{fill:url(#suggested_cards_icon);} Windows - Active Direct…" at bounding box center [232, 463] width 368 height 641
